Goal: Task Accomplishment & Management: Manage account settings

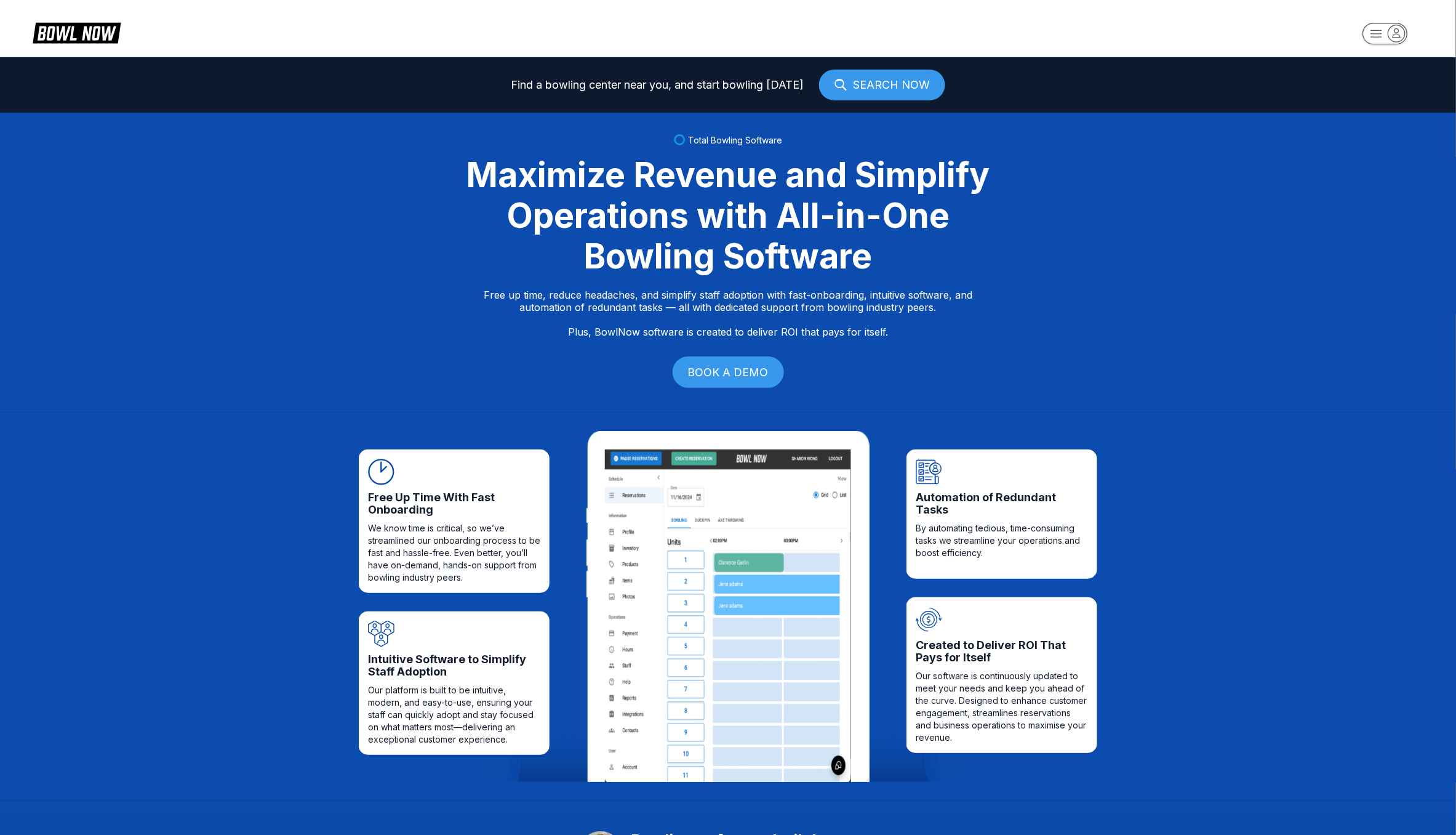
click at [1390, 24] on rect "button" at bounding box center [1385, 33] width 45 height 22
click at [1381, 116] on div "Business Console" at bounding box center [1382, 118] width 88 height 22
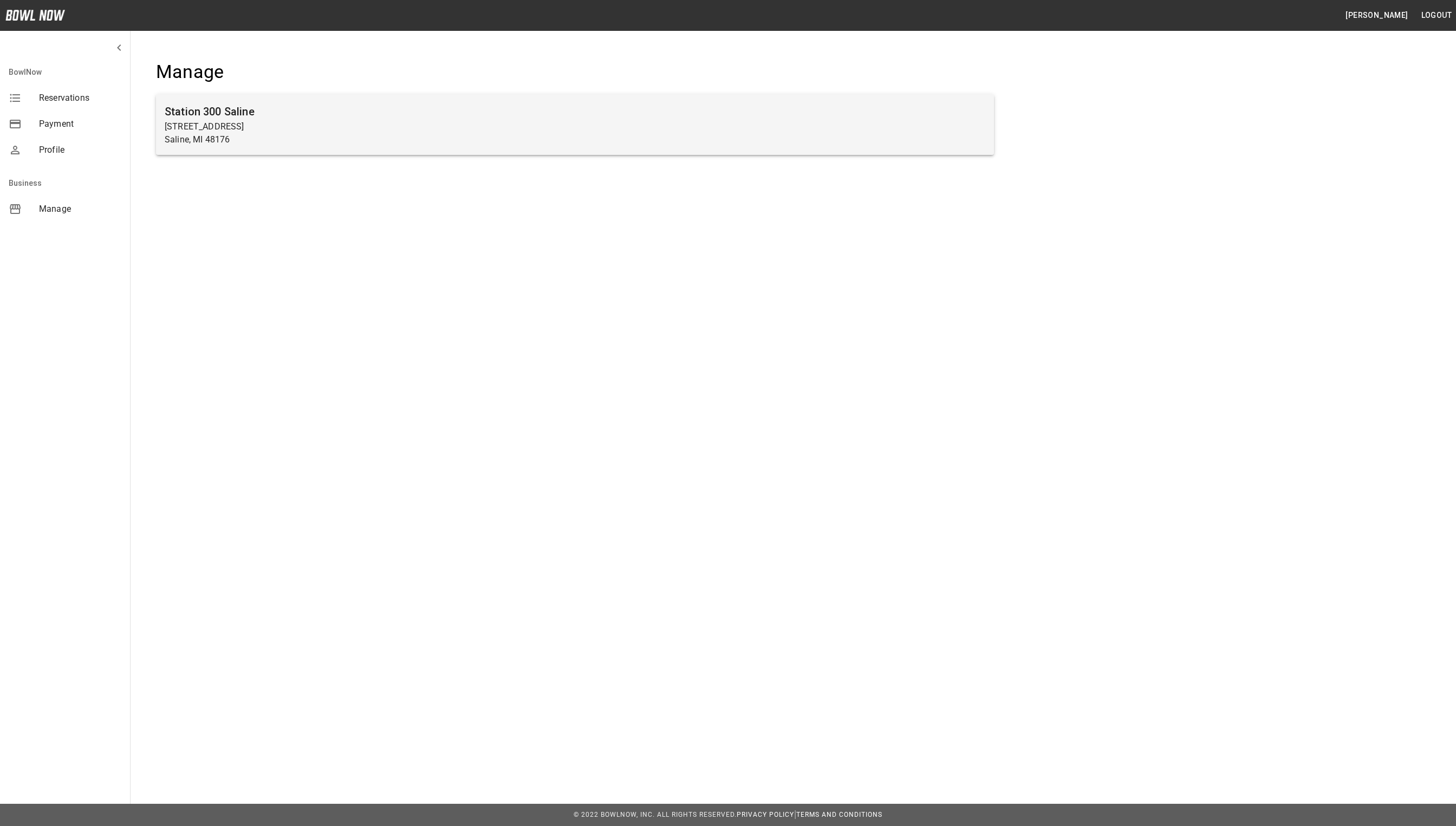
click at [314, 118] on h6 "Station 300 Saline" at bounding box center [575, 112] width 820 height 18
